Goal: Task Accomplishment & Management: Complete application form

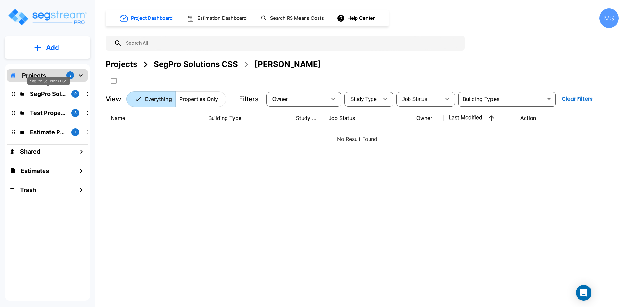
click at [60, 94] on p "SegPro Solutions CSS" at bounding box center [48, 93] width 36 height 9
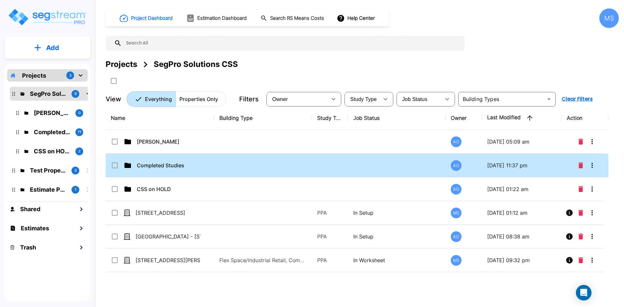
click at [167, 157] on td "Completed Studies" at bounding box center [160, 166] width 109 height 24
checkbox input "true"
click at [167, 157] on td "Completed Studies" at bounding box center [160, 166] width 109 height 24
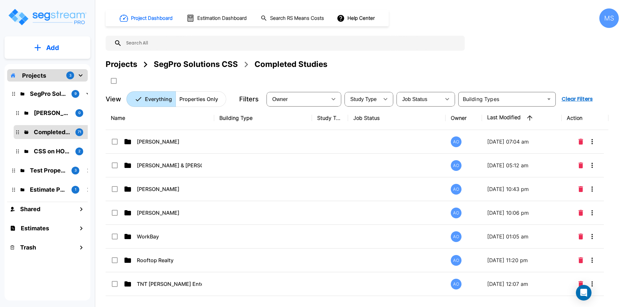
click at [224, 65] on div "SegPro Solutions CSS" at bounding box center [196, 65] width 84 height 12
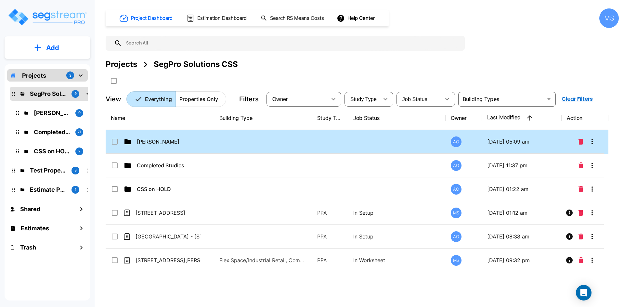
click at [168, 137] on td "[PERSON_NAME]" at bounding box center [160, 142] width 109 height 24
checkbox input "false"
click at [168, 137] on td "Anjalie" at bounding box center [160, 142] width 109 height 24
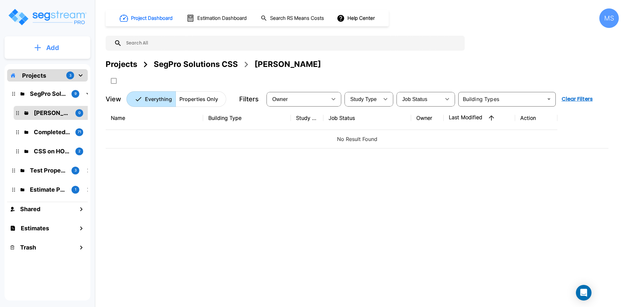
click at [64, 52] on button "Add" at bounding box center [48, 47] width 86 height 19
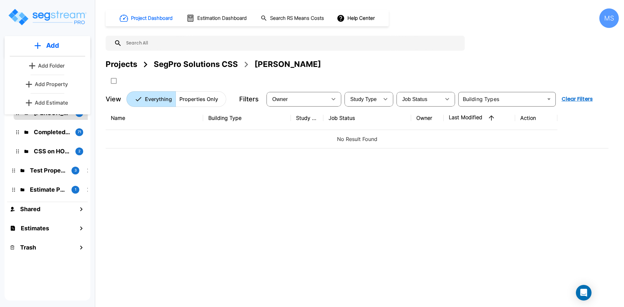
click at [62, 83] on p "Add Property" at bounding box center [51, 84] width 33 height 8
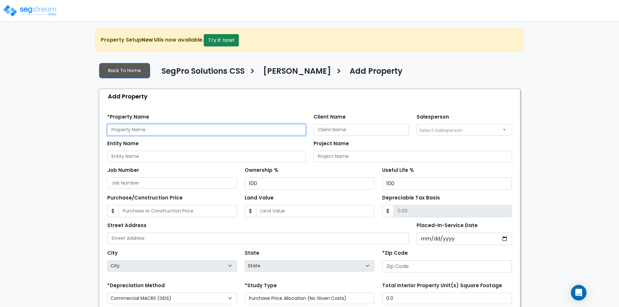
click at [122, 126] on input "text" at bounding box center [206, 129] width 199 height 11
click at [133, 129] on input "[PERSON_NAME]" at bounding box center [206, 129] width 199 height 11
click at [152, 135] on input "[PERSON_NAME]" at bounding box center [206, 129] width 199 height 11
click at [153, 127] on input "[PERSON_NAME]-" at bounding box center [206, 129] width 199 height 11
paste input "[STREET_ADDRESS]"
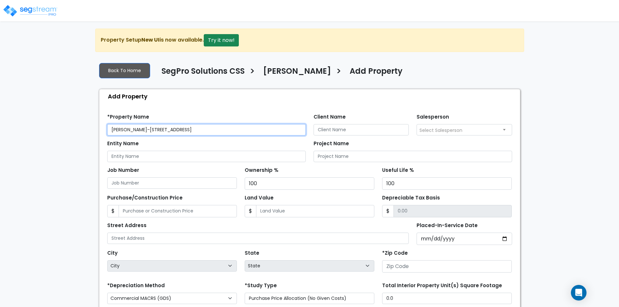
type input "[PERSON_NAME]-[STREET_ADDRESS]"
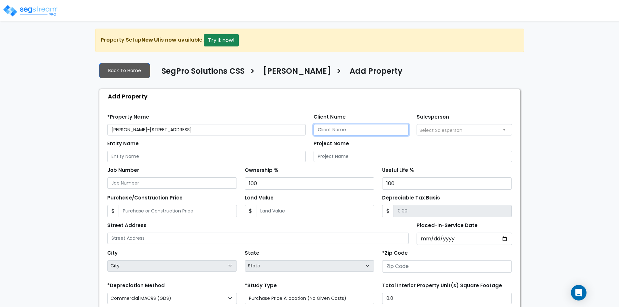
click at [338, 131] on input "Client Name" at bounding box center [362, 129] width 96 height 11
click at [374, 130] on input "Client Name" at bounding box center [362, 129] width 96 height 11
paste input "[PERSON_NAME]"
type input "Chase Lindsey"
click at [436, 129] on span "Select Salesperson" at bounding box center [441, 130] width 43 height 7
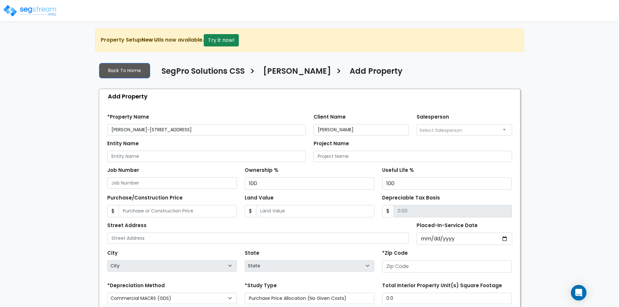
click at [436, 129] on span "Select Salesperson" at bounding box center [441, 130] width 43 height 7
click at [154, 154] on input "Entity Name" at bounding box center [206, 156] width 199 height 11
click at [187, 153] on input "Entity Name" at bounding box center [206, 156] width 199 height 11
paste input "Seasons Assisted Living PropCo, LLC"
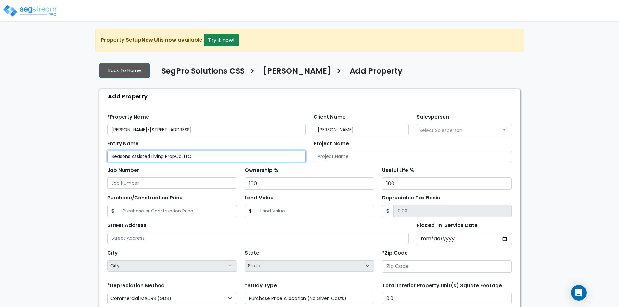
type input "Seasons Assisted Living PropCo, LLC"
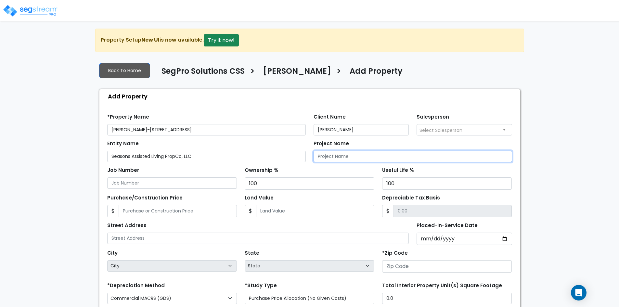
drag, startPoint x: 174, startPoint y: 157, endPoint x: 343, endPoint y: 154, distance: 169.0
click at [343, 154] on input "Project Name" at bounding box center [413, 156] width 199 height 11
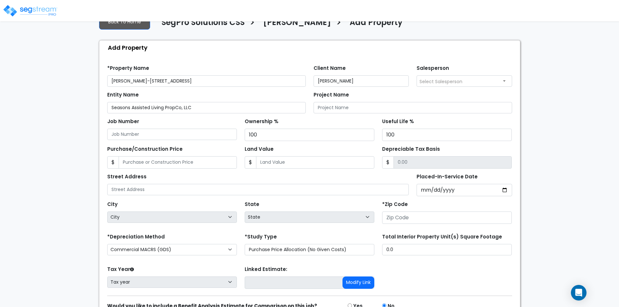
scroll to position [65, 0]
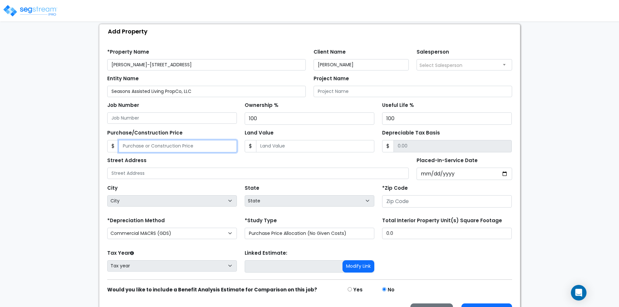
click at [144, 144] on input "Purchase/Construction Price" at bounding box center [178, 146] width 118 height 12
click at [131, 146] on input "434,000" at bounding box center [178, 146] width 118 height 12
type input "4,345,000"
click at [302, 143] on input "Land Value" at bounding box center [315, 146] width 118 height 12
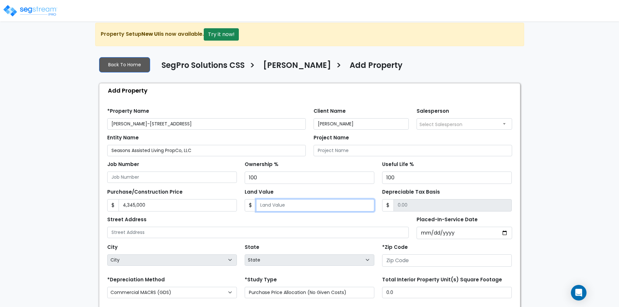
scroll to position [0, 0]
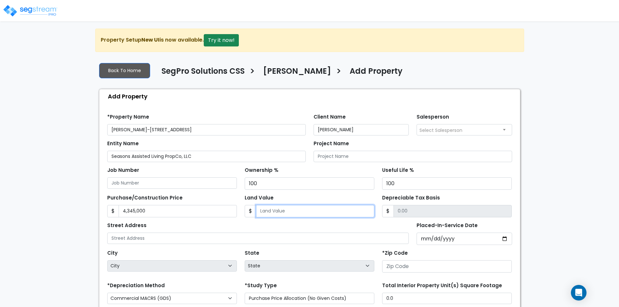
click at [278, 213] on input "Land Value" at bounding box center [315, 211] width 118 height 12
type input "6"
type input "4344994.00"
type input "64"
type input "4344936.00"
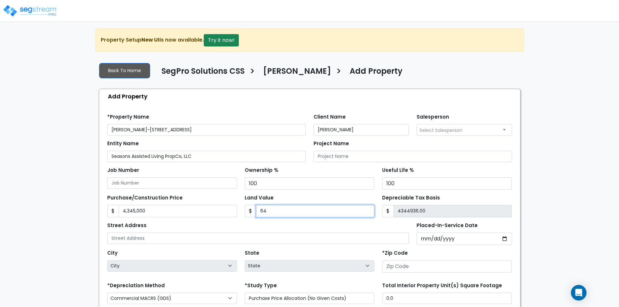
type input "644"
type input "4344356.00"
type input "6442"
type input "4338558.00"
type input "6,4427"
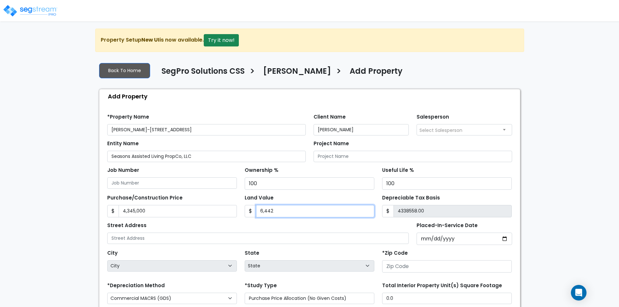
type input "4280573.00"
type input "64,4271"
type input "3700729.00"
type input "644,271.6"
type input "3700728.40"
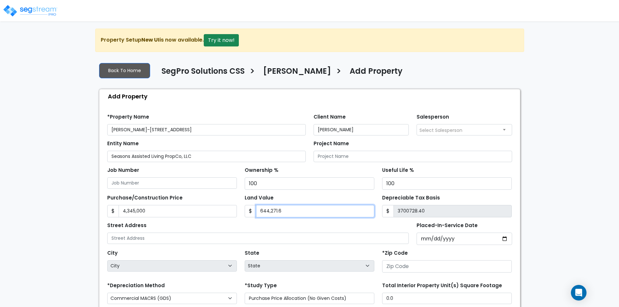
type input "644,271.67"
type input "3700728.33"
type input "644,271.67"
click at [324, 225] on div "Street Address" at bounding box center [258, 232] width 302 height 23
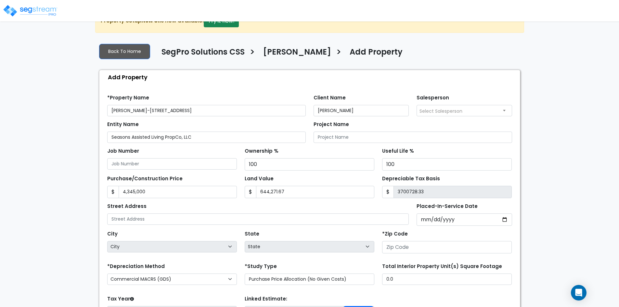
scroll to position [33, 0]
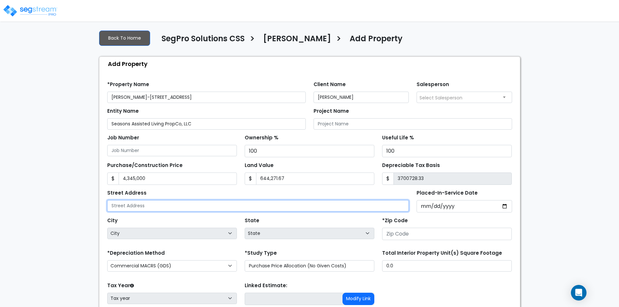
click at [125, 207] on input "text" at bounding box center [258, 205] width 302 height 11
paste input "1979 Heritage Drive, Farr West, UT 84404"
drag, startPoint x: 203, startPoint y: 205, endPoint x: 187, endPoint y: 206, distance: 16.3
click at [187, 206] on input "1979 Heritage Drive, Farr West, UT 84404" at bounding box center [258, 205] width 302 height 11
type input "1979 Heritage Drive, Farr West, UT"
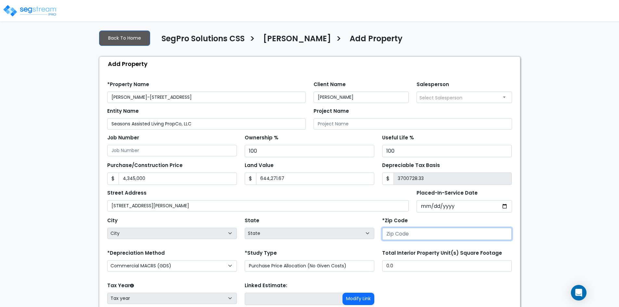
click at [413, 233] on input "number" at bounding box center [447, 234] width 130 height 12
paste input "84404"
type input "84404"
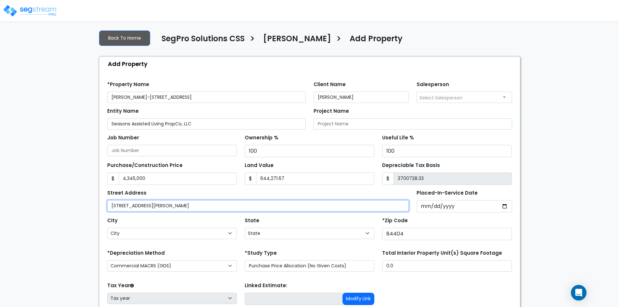
drag, startPoint x: 190, startPoint y: 205, endPoint x: 177, endPoint y: 205, distance: 12.7
click at [177, 205] on input "1979 Heritage Drive, Farr West, UT" at bounding box center [258, 205] width 302 height 11
select select "UT"
type input "1979 Heritage Drive, Farr West"
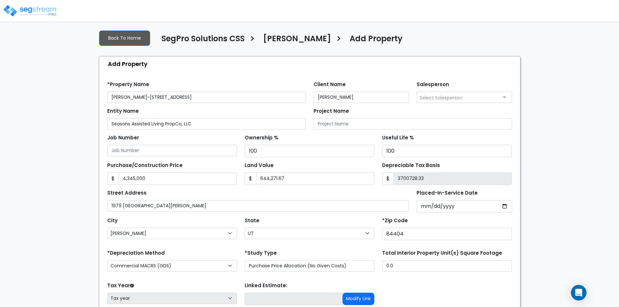
click at [211, 216] on div "City City Alpine Altamont Alton Altonah American Fork Aneth Annabella Antimony …" at bounding box center [172, 227] width 130 height 23
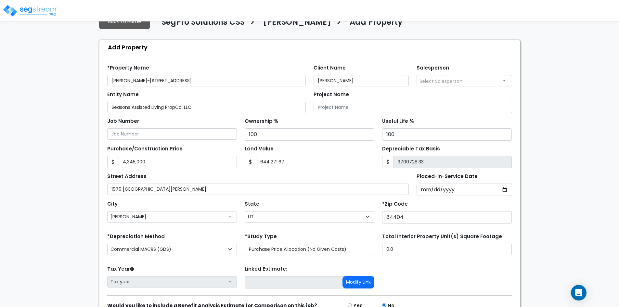
scroll to position [65, 0]
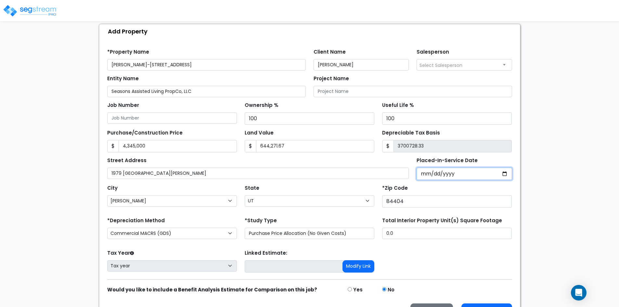
click at [508, 176] on input "Placed-In-Service Date" at bounding box center [465, 174] width 96 height 12
click at [504, 174] on input "Placed-In-Service Date" at bounding box center [465, 174] width 96 height 12
type input "2025-07-15"
select select "2025"
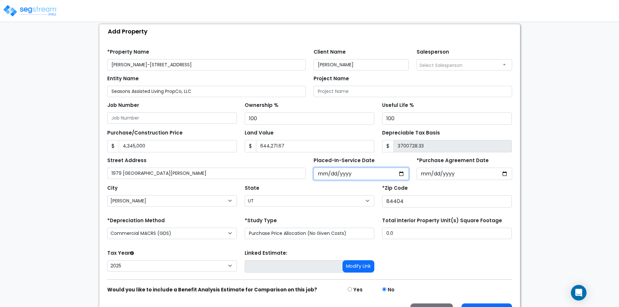
click at [400, 174] on input "2025-07-15" at bounding box center [362, 174] width 96 height 12
click at [419, 181] on div "City City Alpine Altamont Alton Altonah American Fork Aneth Annabella Antimony …" at bounding box center [309, 194] width 413 height 29
click at [503, 174] on input "*Purchase Agreement Date" at bounding box center [465, 174] width 96 height 12
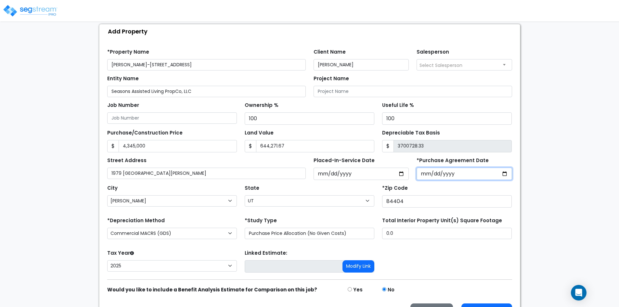
type input "2025-07-15"
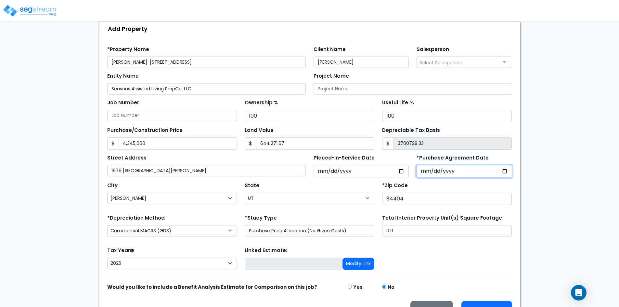
scroll to position [84, 0]
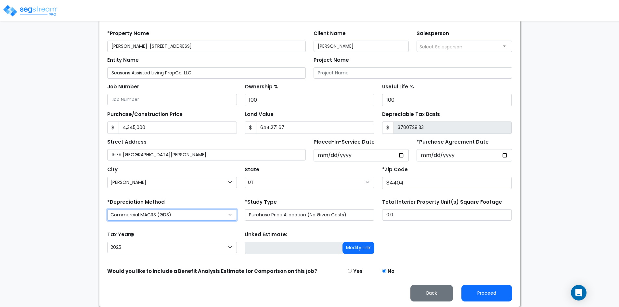
click at [223, 215] on select "Commercial MACRS (GDS) Residential Rental MACRS (GDS) Commercial MACRS (GDS) QIP" at bounding box center [172, 214] width 130 height 11
select select "RRM(_30"
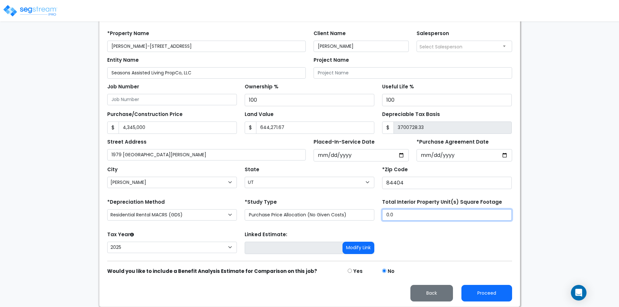
drag, startPoint x: 396, startPoint y: 217, endPoint x: 385, endPoint y: 216, distance: 11.1
click at [385, 216] on input "0.0" at bounding box center [447, 214] width 130 height 11
type input "23,744"
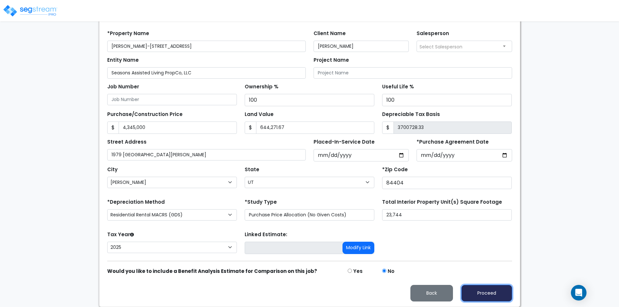
click at [487, 290] on button "Proceed" at bounding box center [487, 293] width 51 height 17
type input "4345000"
type input "644271.67"
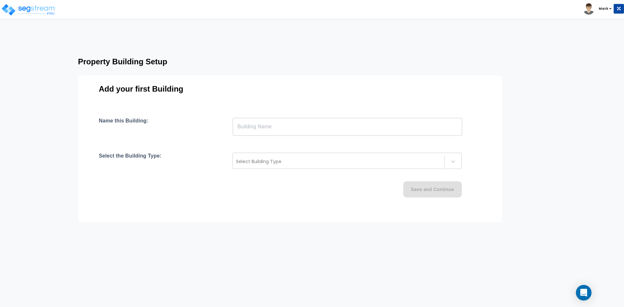
click at [265, 132] on input "text" at bounding box center [347, 127] width 229 height 18
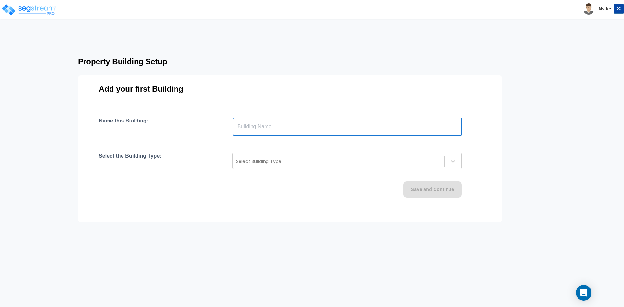
paste input "text"
type input "Seasons Assisted Living"
click at [269, 160] on div at bounding box center [338, 162] width 205 height 8
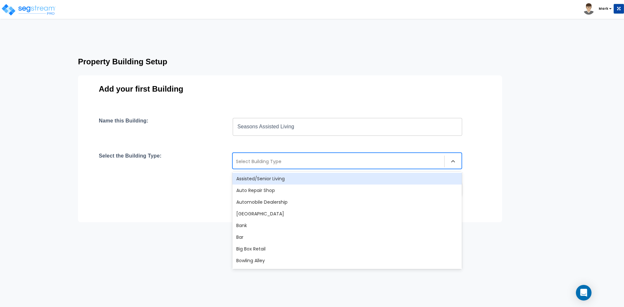
click at [269, 178] on div "Assisted/Senior Living" at bounding box center [346, 179] width 229 height 12
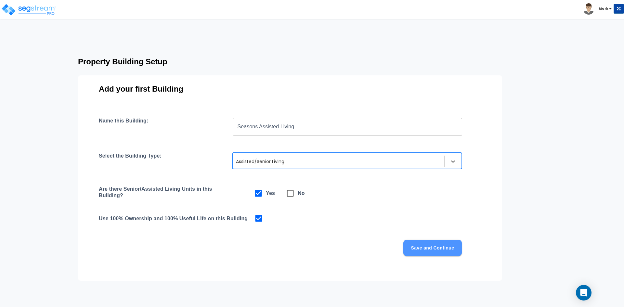
click at [427, 246] on button "Save and Continue" at bounding box center [432, 248] width 59 height 16
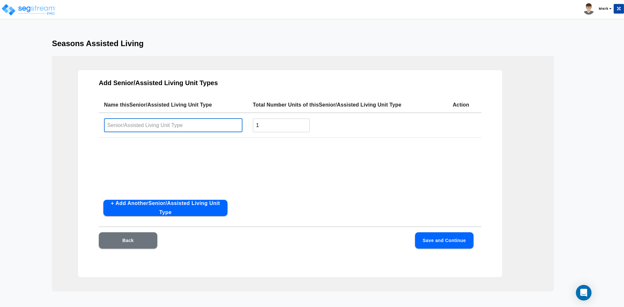
click at [152, 126] on input "text" at bounding box center [173, 125] width 138 height 14
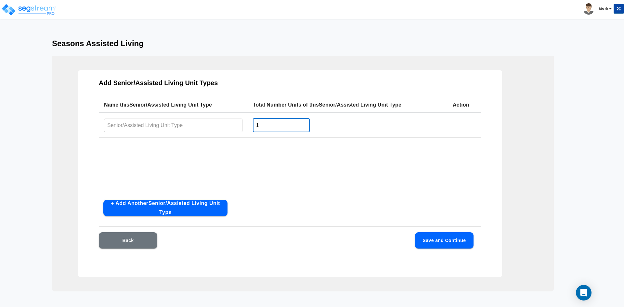
click at [262, 128] on input "1" at bounding box center [281, 125] width 57 height 14
type input "24"
click at [163, 126] on input "text" at bounding box center [173, 125] width 138 height 14
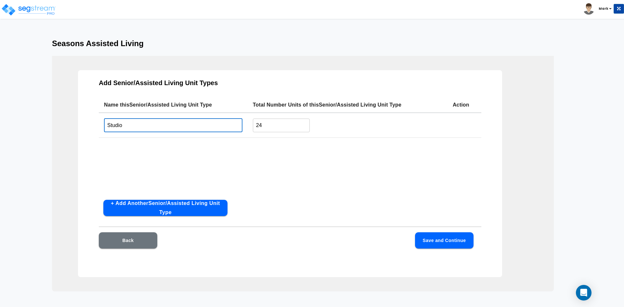
type input "Studio"
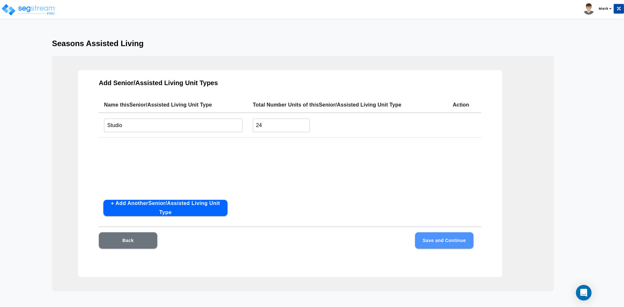
click at [459, 237] on button "Save and Continue" at bounding box center [444, 240] width 59 height 16
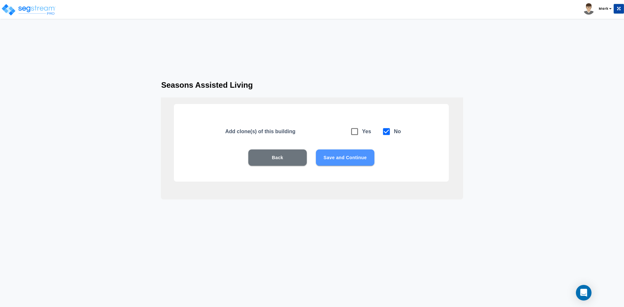
click at [366, 161] on button "Save and Continue" at bounding box center [345, 158] width 59 height 16
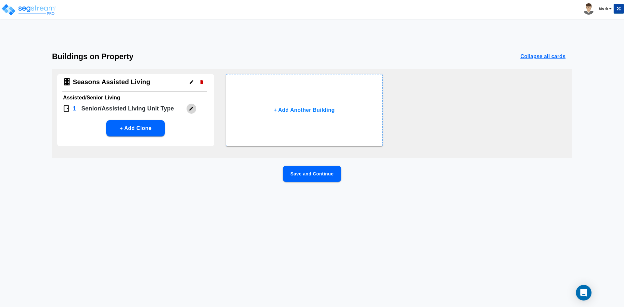
click at [192, 111] on button "button" at bounding box center [191, 109] width 10 height 10
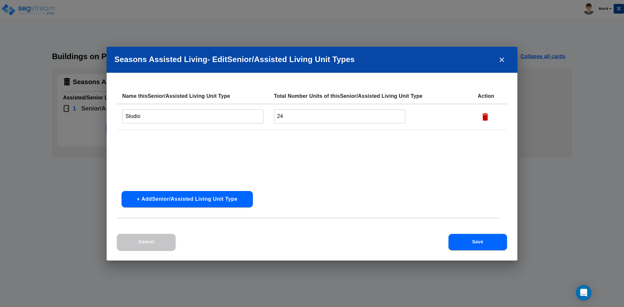
click at [470, 239] on button "Save" at bounding box center [478, 242] width 59 height 16
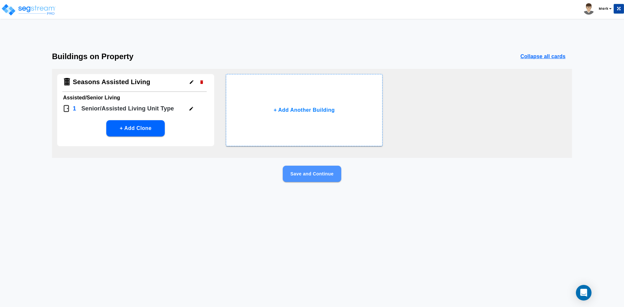
click at [330, 177] on button "Save and Continue" at bounding box center [312, 174] width 59 height 16
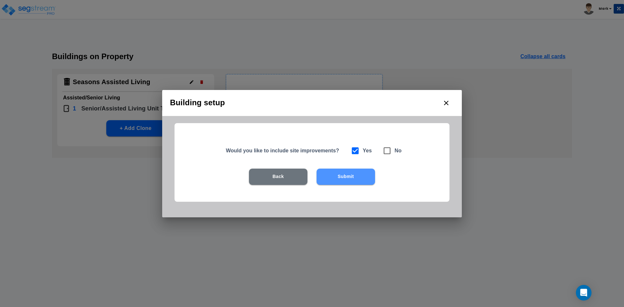
click at [360, 179] on button "Submit" at bounding box center [346, 177] width 59 height 16
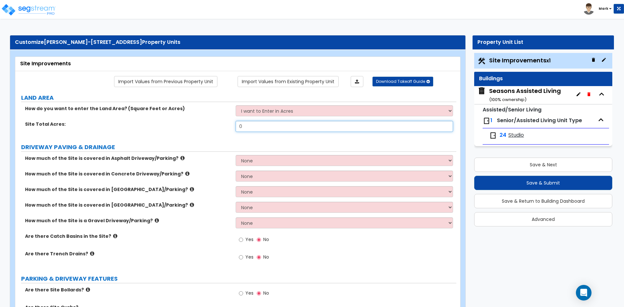
click at [291, 127] on input "0" at bounding box center [344, 126] width 217 height 11
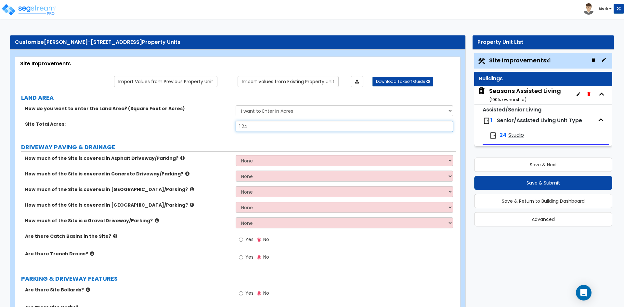
type input "1.24"
click at [296, 146] on label "DRIVEWAY PAVING & DRAINAGE" at bounding box center [238, 147] width 435 height 8
